Goal: Transaction & Acquisition: Book appointment/travel/reservation

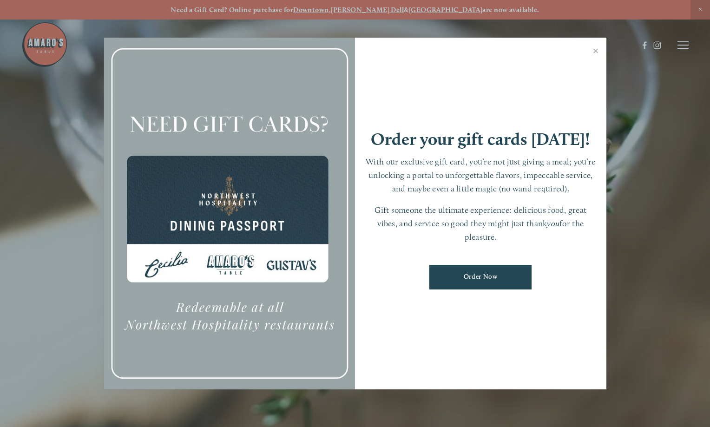
click at [688, 50] on div at bounding box center [355, 213] width 710 height 427
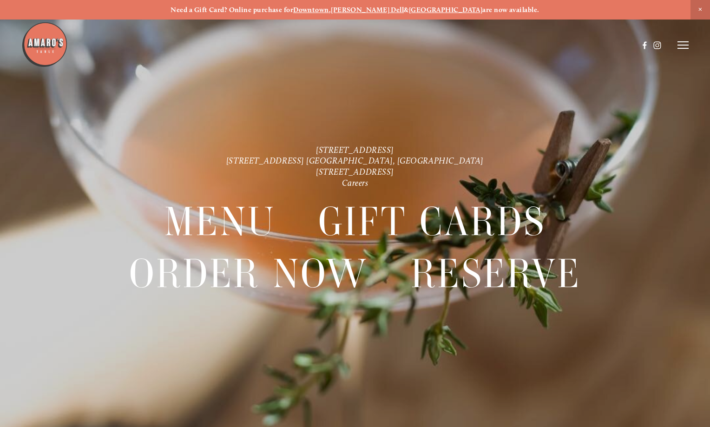
click at [686, 49] on icon at bounding box center [683, 45] width 11 height 8
click at [568, 43] on span "Visit" at bounding box center [574, 45] width 13 height 8
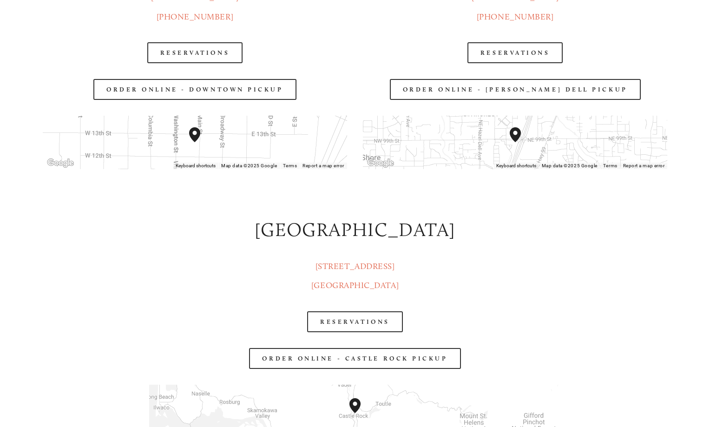
scroll to position [1441, 0]
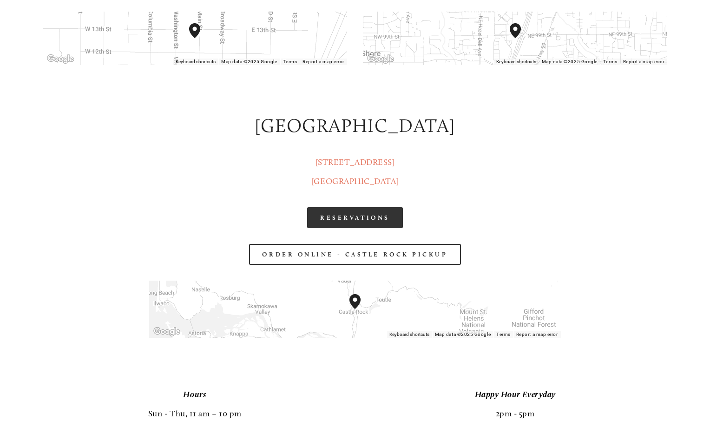
click at [349, 216] on link "RESERVATIONS" at bounding box center [355, 217] width 96 height 21
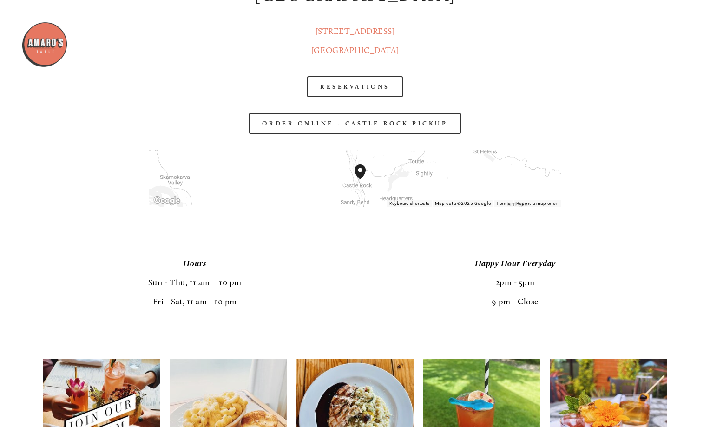
scroll to position [1487, 0]
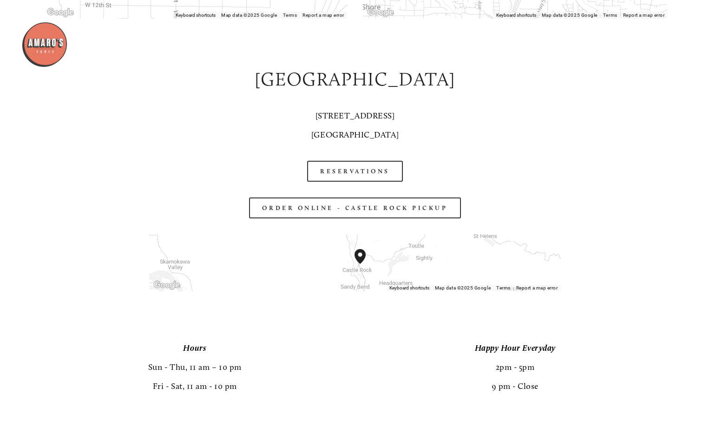
click at [379, 137] on link "[STREET_ADDRESS]" at bounding box center [354, 125] width 87 height 29
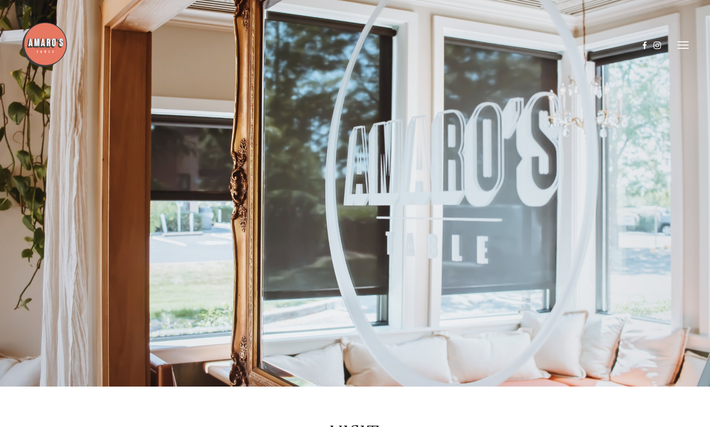
scroll to position [0, 0]
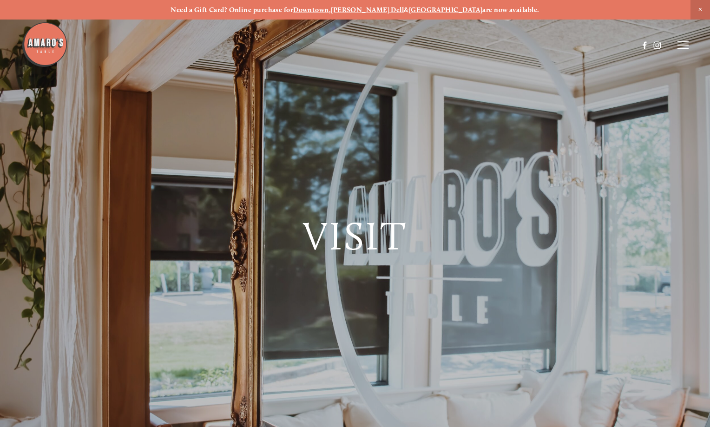
click at [423, 8] on strong "[GEOGRAPHIC_DATA]" at bounding box center [446, 10] width 74 height 8
click at [679, 48] on line at bounding box center [683, 48] width 11 height 0
click at [626, 44] on span "Reserve" at bounding box center [625, 45] width 21 height 8
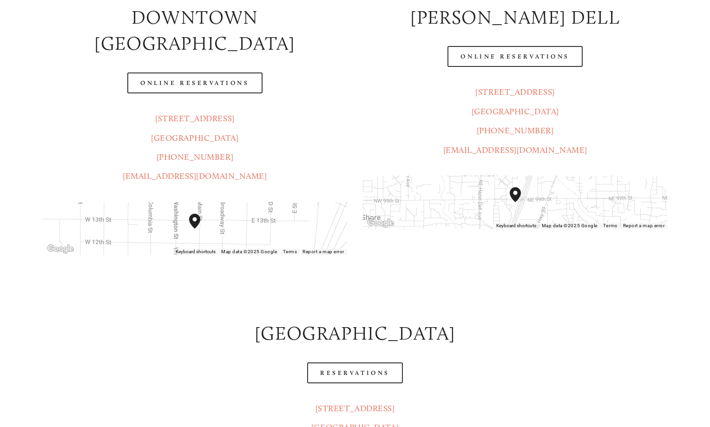
scroll to position [232, 0]
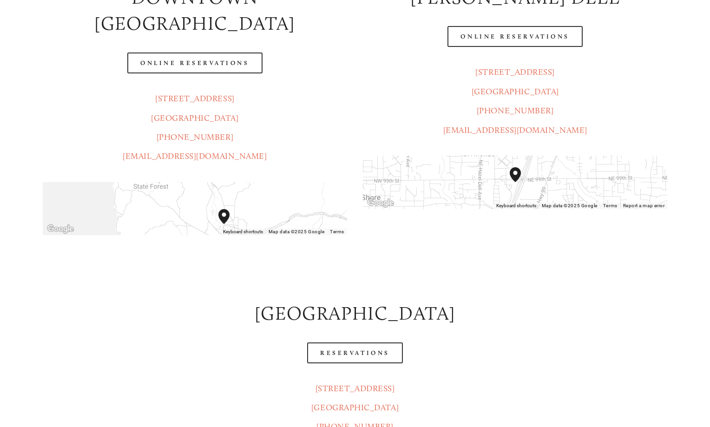
drag, startPoint x: 254, startPoint y: 177, endPoint x: 259, endPoint y: 201, distance: 25.3
click at [259, 201] on div at bounding box center [195, 208] width 304 height 53
drag, startPoint x: 247, startPoint y: 178, endPoint x: 245, endPoint y: 186, distance: 9.0
click at [245, 186] on div at bounding box center [195, 208] width 304 height 53
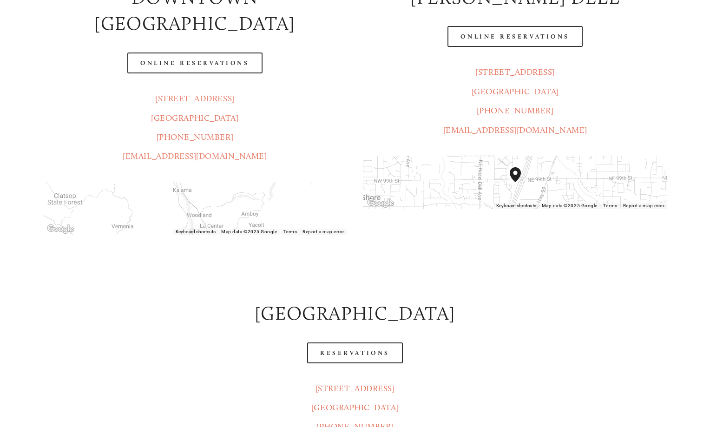
drag, startPoint x: 249, startPoint y: 184, endPoint x: 267, endPoint y: 221, distance: 41.6
click at [267, 221] on div "— Reserve — Downtown [GEOGRAPHIC_DATA] Online Reservations [STREET_ADDRESS] (36…" at bounding box center [355, 386] width 641 height 953
drag, startPoint x: 242, startPoint y: 180, endPoint x: 249, endPoint y: 204, distance: 24.1
click at [249, 204] on div "Keyboard shortcuts Map Data Map data ©2025 Google Map data ©2025 Google 10 km C…" at bounding box center [195, 208] width 304 height 53
drag, startPoint x: 244, startPoint y: 171, endPoint x: 245, endPoint y: 208, distance: 37.2
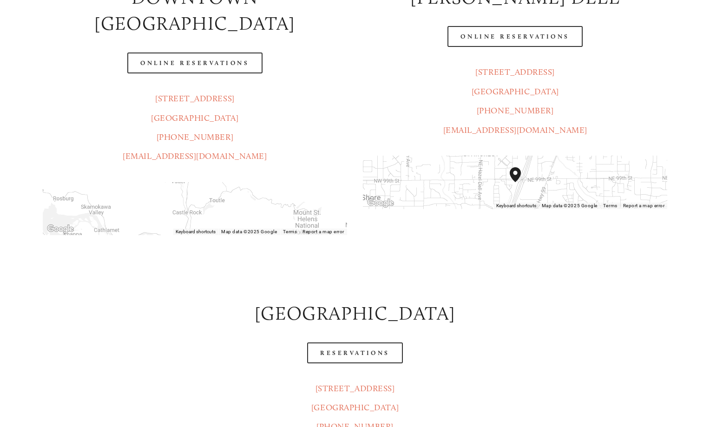
click at [245, 208] on div "Keyboard shortcuts Map Data Map data ©2025 Google Map data ©2025 Google 10 km C…" at bounding box center [195, 208] width 304 height 53
drag, startPoint x: 217, startPoint y: 189, endPoint x: 241, endPoint y: 186, distance: 23.9
click at [241, 186] on div at bounding box center [195, 208] width 304 height 53
drag, startPoint x: 200, startPoint y: 182, endPoint x: 232, endPoint y: 171, distance: 34.1
click at [232, 182] on div at bounding box center [195, 208] width 304 height 53
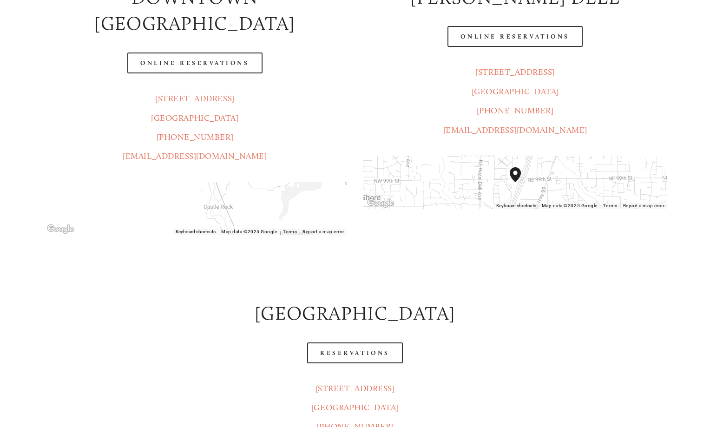
drag, startPoint x: 240, startPoint y: 184, endPoint x: 308, endPoint y: 151, distance: 75.2
click at [308, 174] on div "← Move left → Move right ↑ Move up ↓ Move down + Zoom in - Zoom out Home Jump l…" at bounding box center [195, 208] width 320 height 69
drag, startPoint x: 227, startPoint y: 185, endPoint x: 251, endPoint y: 231, distance: 52.2
click at [251, 231] on div "— Reserve — Downtown [GEOGRAPHIC_DATA] Online Reservations [STREET_ADDRESS] (36…" at bounding box center [355, 386] width 641 height 953
drag, startPoint x: 241, startPoint y: 194, endPoint x: 286, endPoint y: 157, distance: 58.4
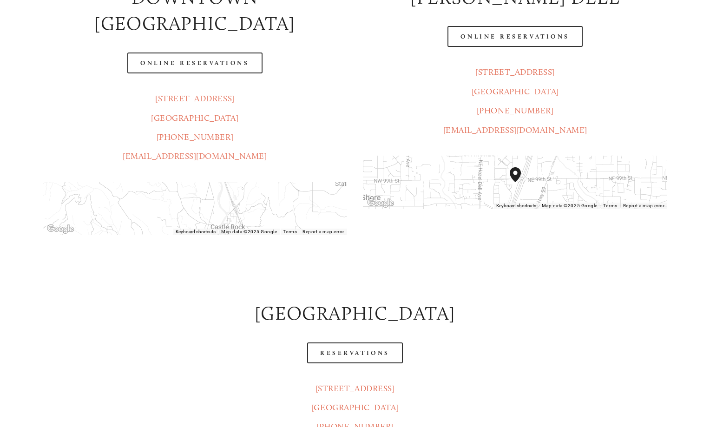
click at [286, 182] on div at bounding box center [195, 208] width 304 height 53
drag, startPoint x: 254, startPoint y: 178, endPoint x: 282, endPoint y: 162, distance: 32.2
click at [282, 182] on div at bounding box center [195, 208] width 304 height 53
drag, startPoint x: 244, startPoint y: 184, endPoint x: 293, endPoint y: 145, distance: 63.4
click at [294, 145] on div "Downtown [GEOGRAPHIC_DATA] Online Reservations [STREET_ADDRESS] (360) 718-2942 …" at bounding box center [195, 109] width 320 height 267
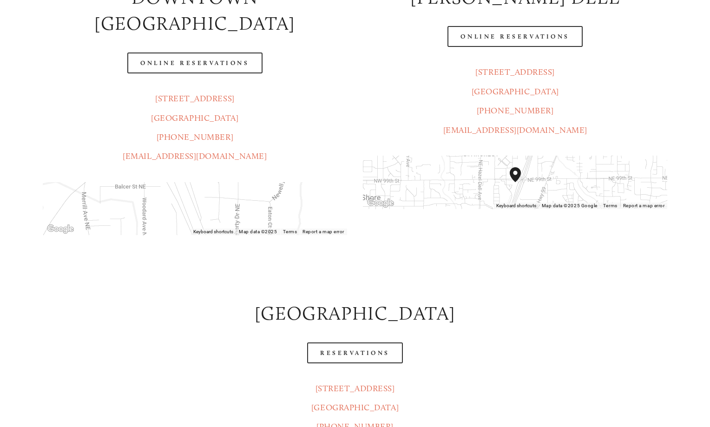
drag, startPoint x: 288, startPoint y: 191, endPoint x: 298, endPoint y: 157, distance: 35.7
click at [298, 182] on div at bounding box center [195, 208] width 304 height 53
drag, startPoint x: 297, startPoint y: 197, endPoint x: 274, endPoint y: 164, distance: 41.0
click at [274, 182] on div at bounding box center [195, 208] width 304 height 53
drag, startPoint x: 226, startPoint y: 170, endPoint x: 235, endPoint y: 220, distance: 50.9
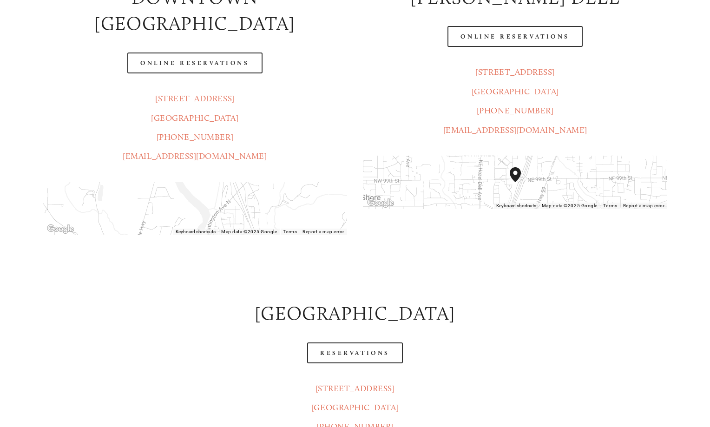
click at [235, 220] on div "— Reserve — Downtown [GEOGRAPHIC_DATA] Online Reservations [STREET_ADDRESS] (36…" at bounding box center [355, 386] width 641 height 953
drag, startPoint x: 270, startPoint y: 184, endPoint x: 254, endPoint y: 158, distance: 30.0
click at [254, 182] on div at bounding box center [195, 208] width 304 height 53
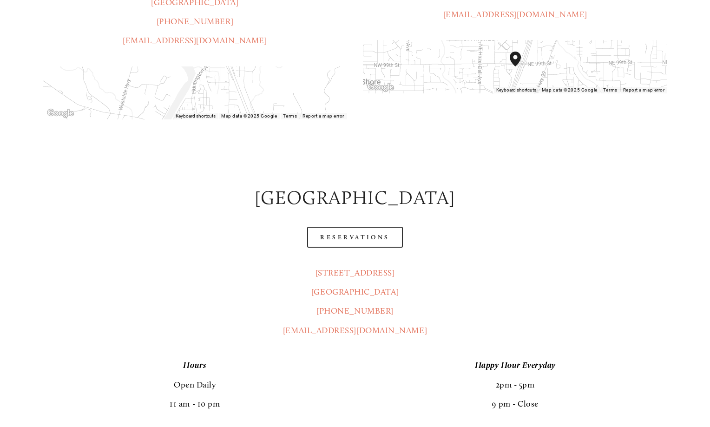
scroll to position [418, 0]
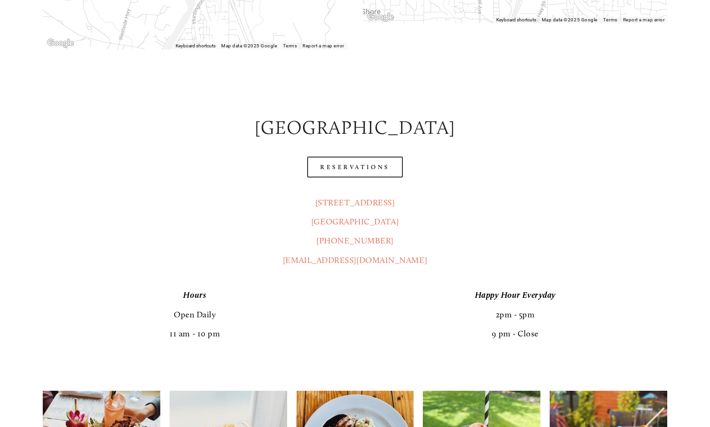
click at [22, 231] on div "— Reserve — Downtown [GEOGRAPHIC_DATA] Online Reservations [STREET_ADDRESS] (36…" at bounding box center [355, 200] width 710 height 1017
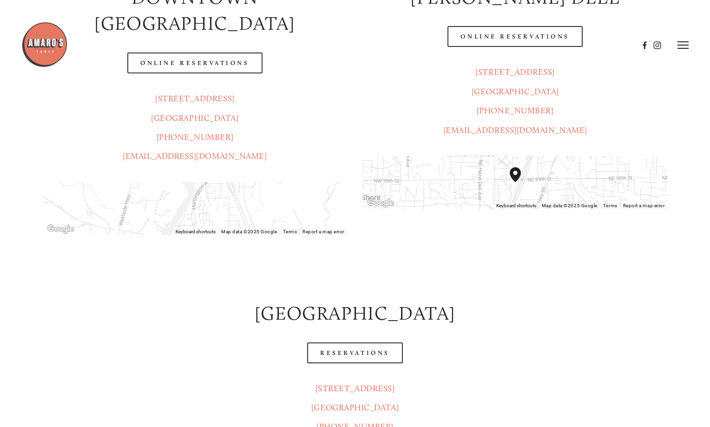
scroll to position [0, 0]
